Goal: Use online tool/utility

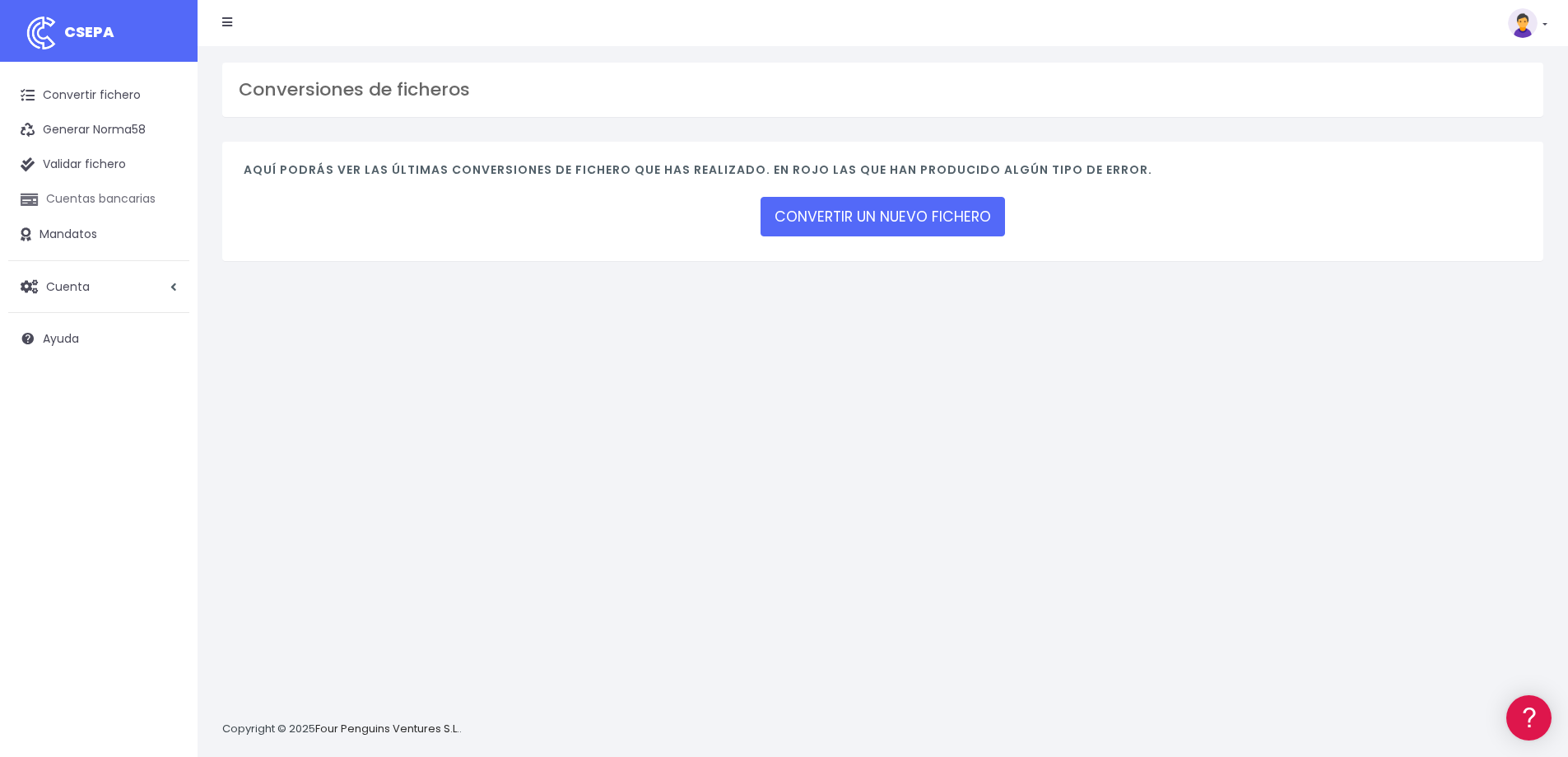
click at [98, 200] on link "Cuentas bancarias" at bounding box center [98, 200] width 181 height 35
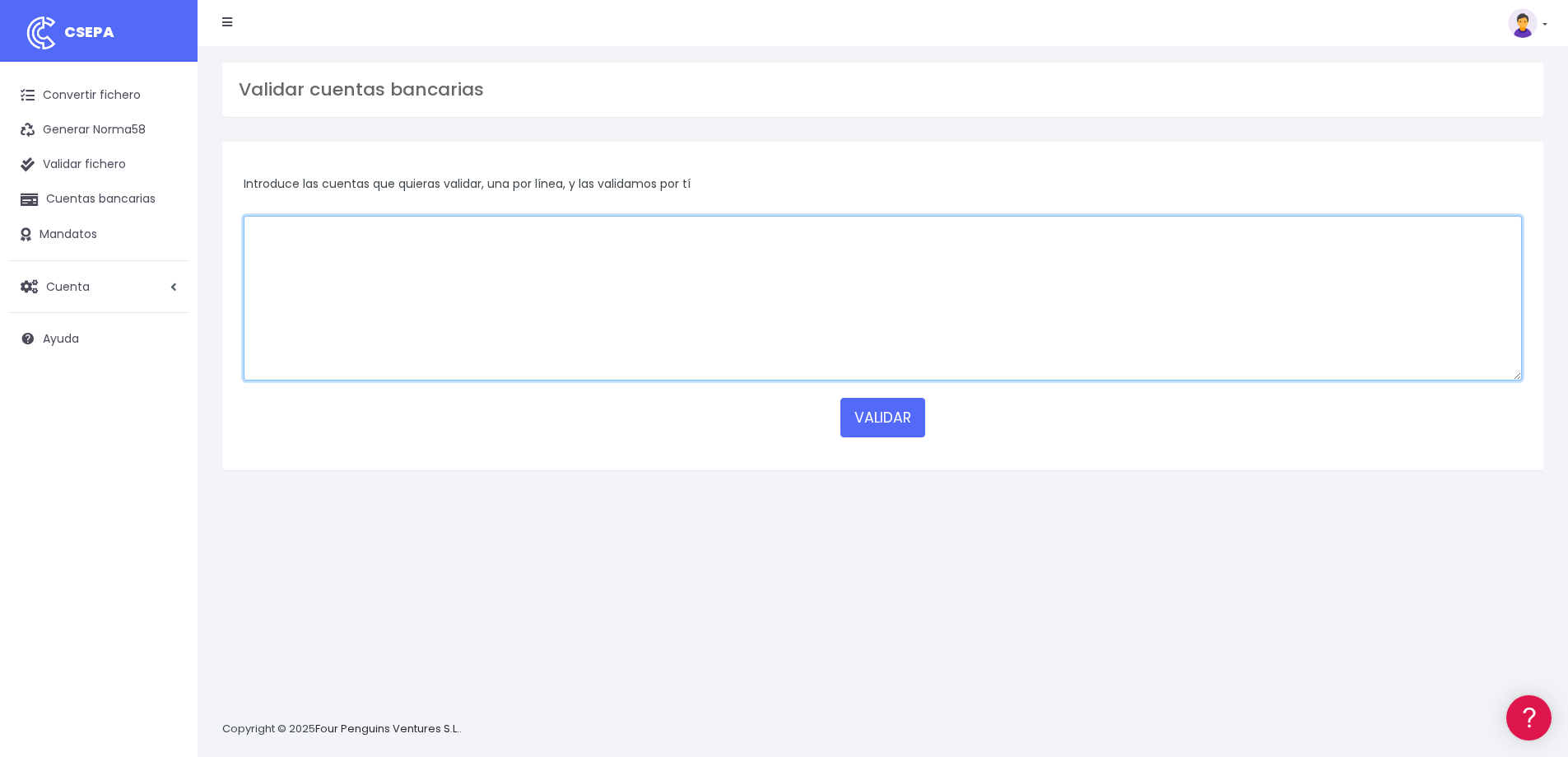
click at [451, 229] on textarea at bounding box center [883, 297] width 1279 height 165
type textarea "[FINANCIAL_ID]"
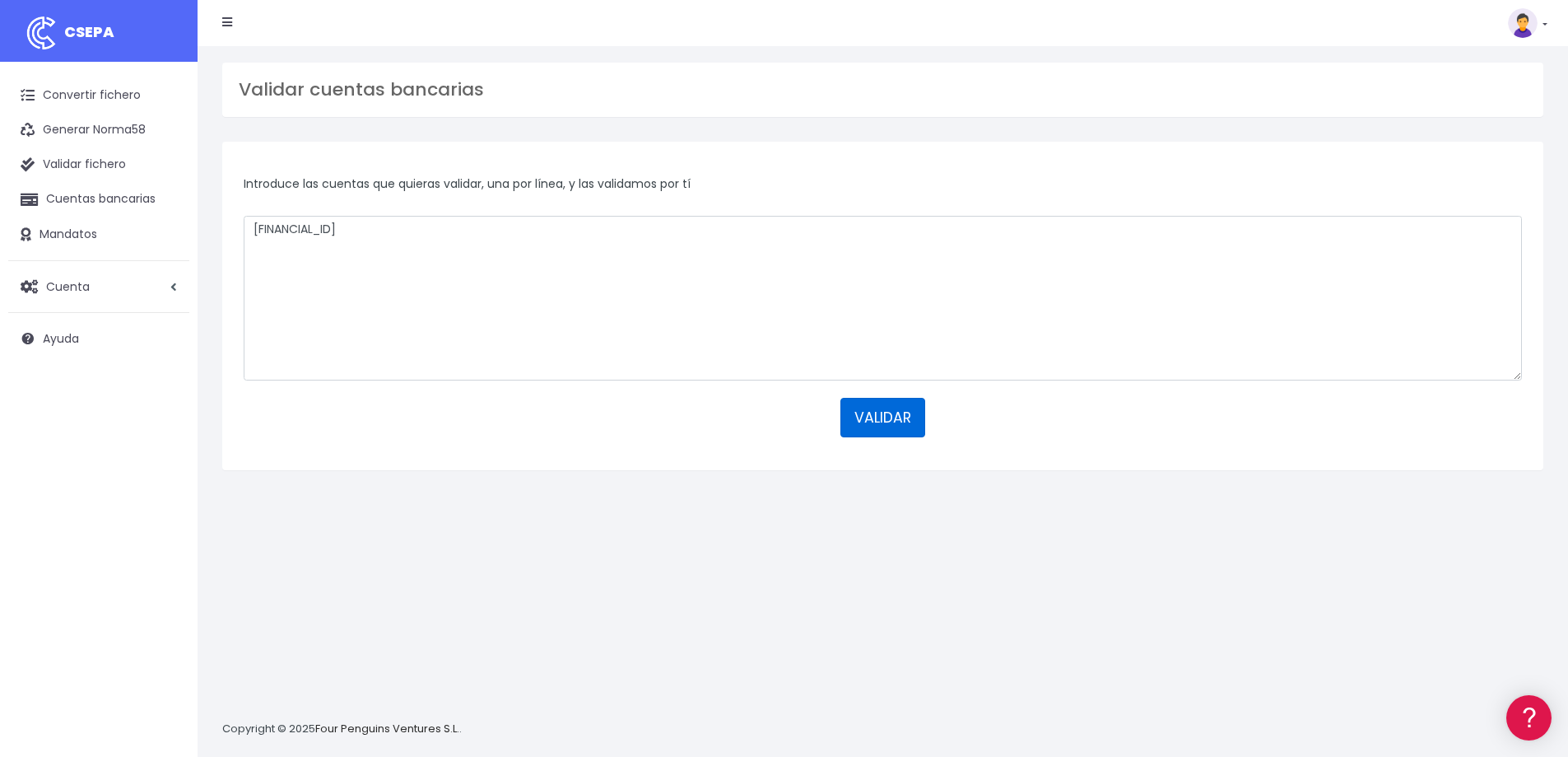
click at [887, 426] on button "VALIDAR" at bounding box center [882, 417] width 85 height 39
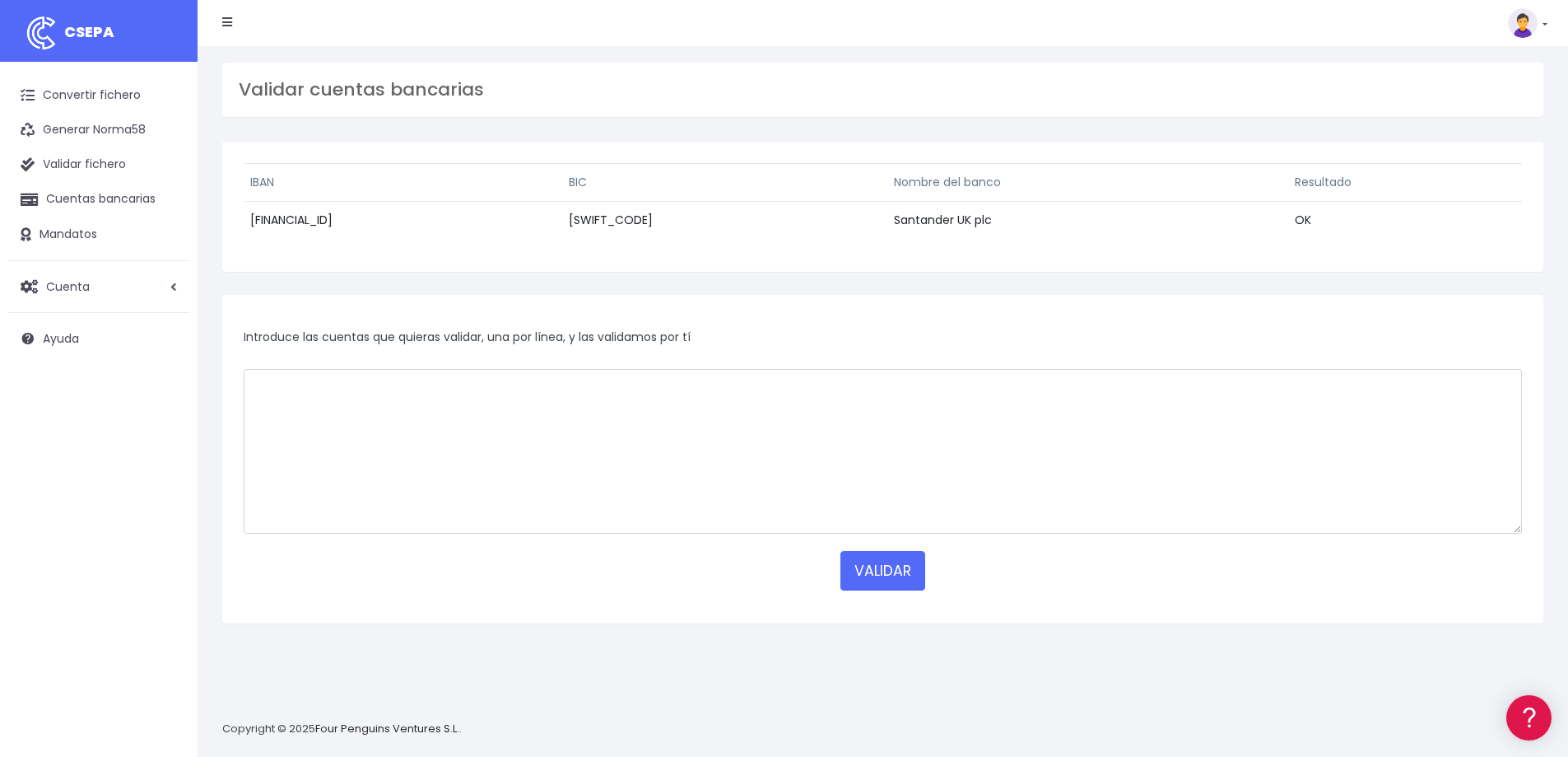
drag, startPoint x: 413, startPoint y: 221, endPoint x: 250, endPoint y: 224, distance: 163.0
click at [250, 224] on td "[FINANCIAL_ID]" at bounding box center [403, 220] width 318 height 38
copy td "[FINANCIAL_ID]"
